Goal: Information Seeking & Learning: Learn about a topic

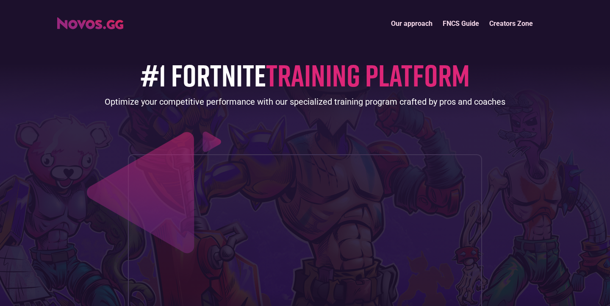
click at [505, 23] on link "Creators Zone" at bounding box center [511, 23] width 54 height 18
click at [455, 25] on link "FNCS Guide" at bounding box center [461, 23] width 47 height 18
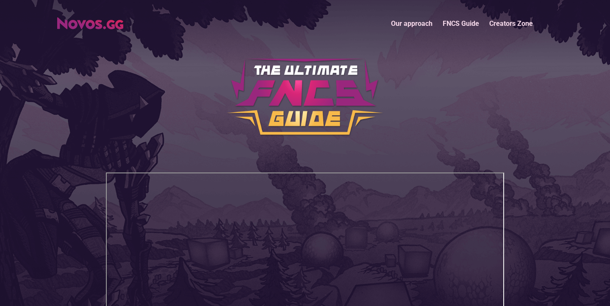
click at [413, 28] on link "Our approach" at bounding box center [412, 23] width 52 height 18
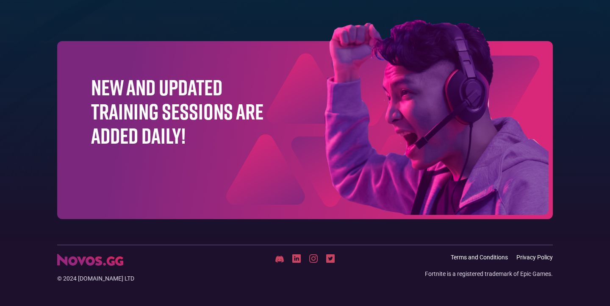
scroll to position [2719, 0]
click at [97, 254] on img at bounding box center [90, 260] width 66 height 12
